Goal: Transaction & Acquisition: Purchase product/service

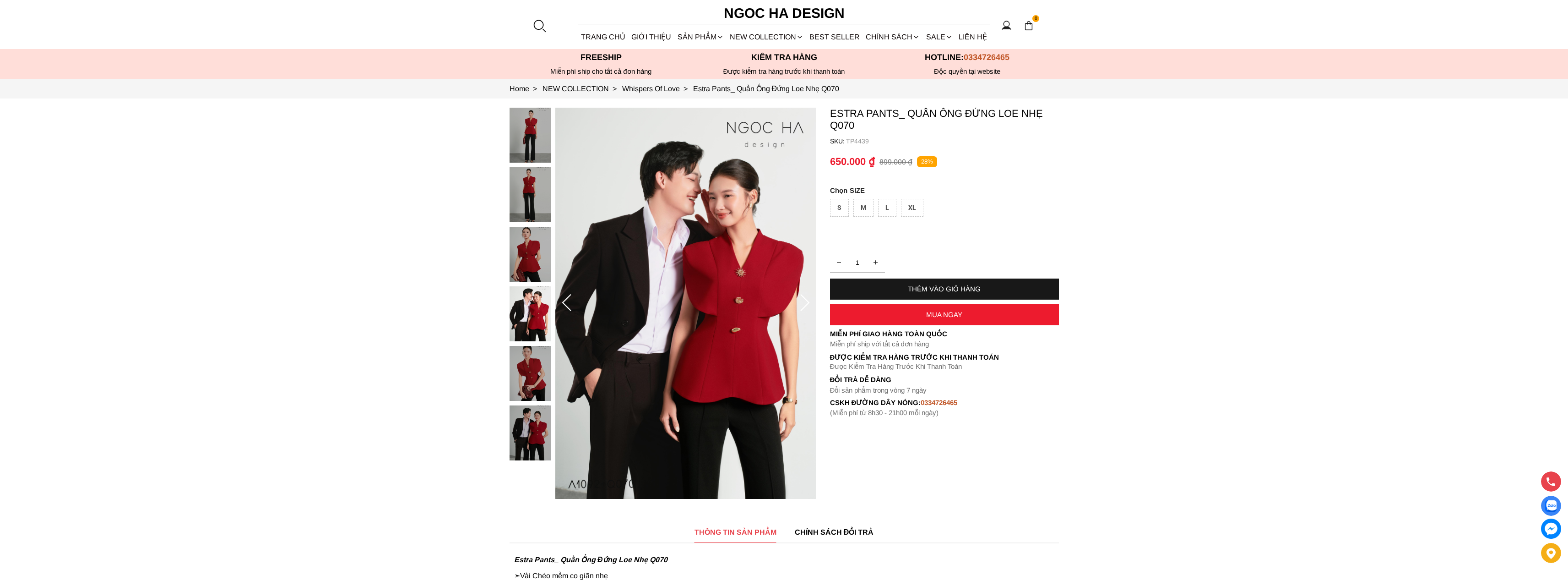
click at [540, 25] on div at bounding box center [539, 26] width 13 height 13
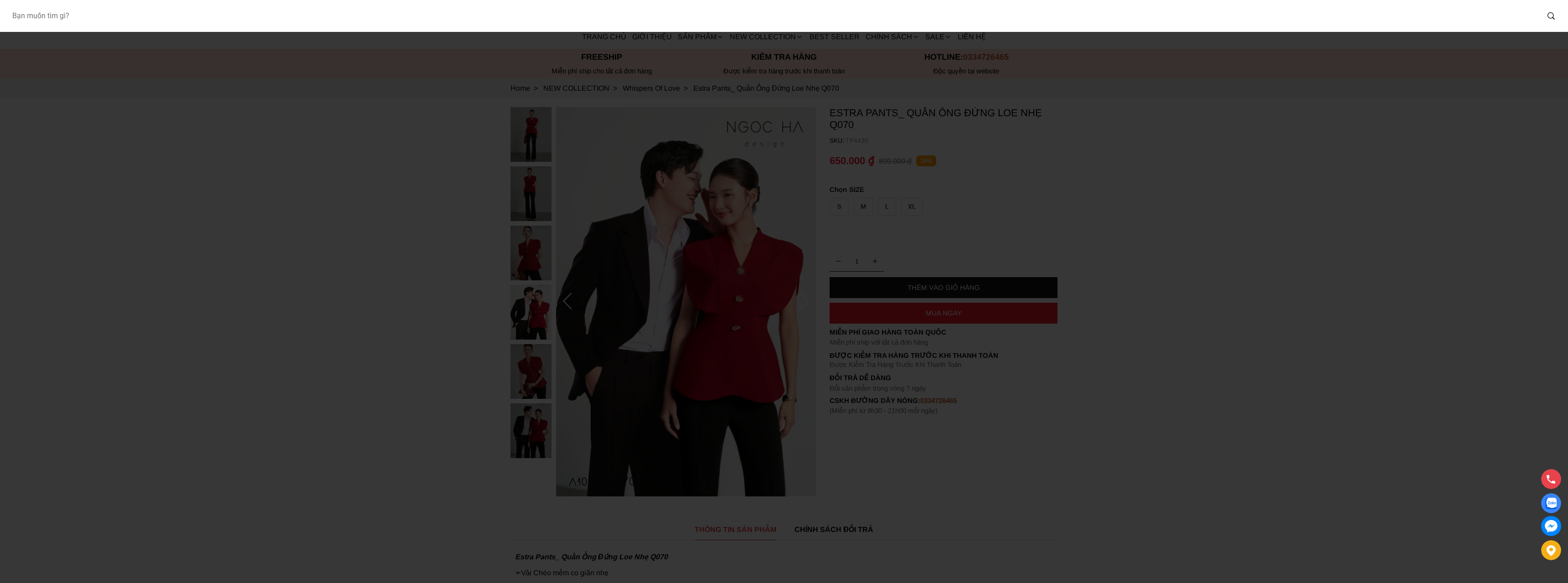
click at [321, 21] on input "Input search Bạn muốn tìm gì?" at bounding box center [771, 16] width 1535 height 21
type input "d1015"
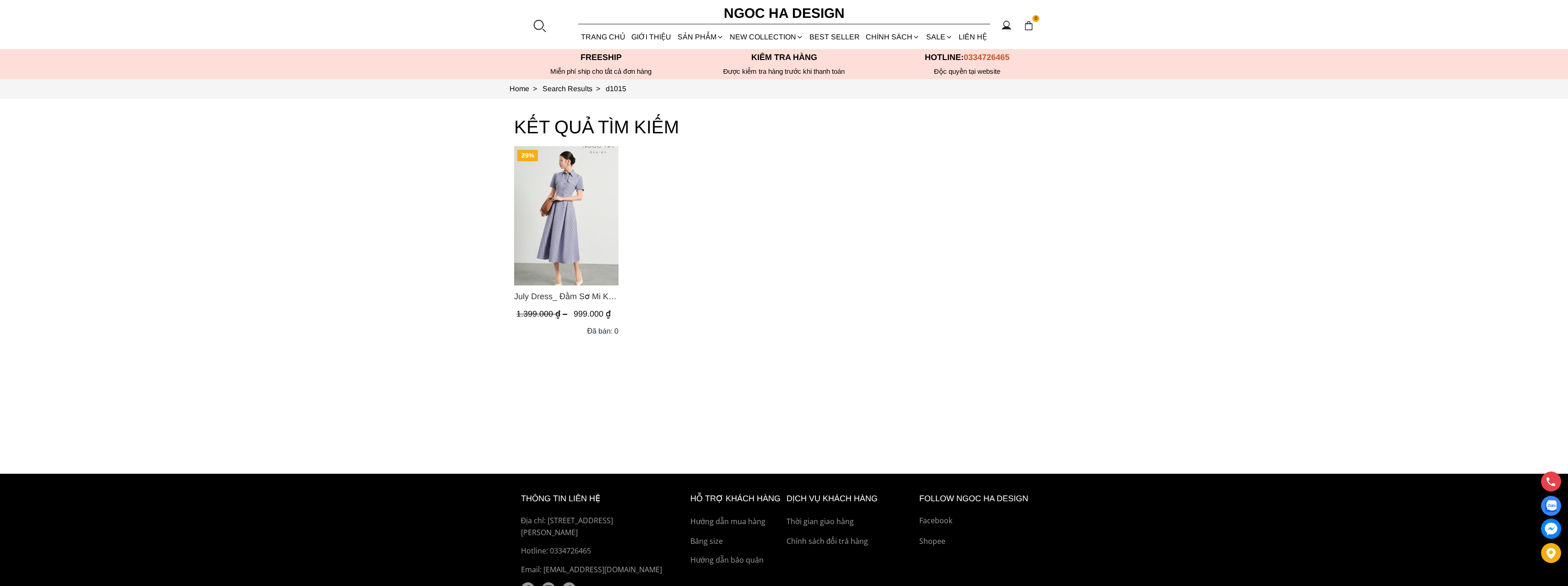
click at [554, 193] on img "Product image - July Dress_ Đầm Sơ Mi Kẻ Sọc Xanh D1015" at bounding box center [566, 216] width 105 height 139
